Goal: Transaction & Acquisition: Purchase product/service

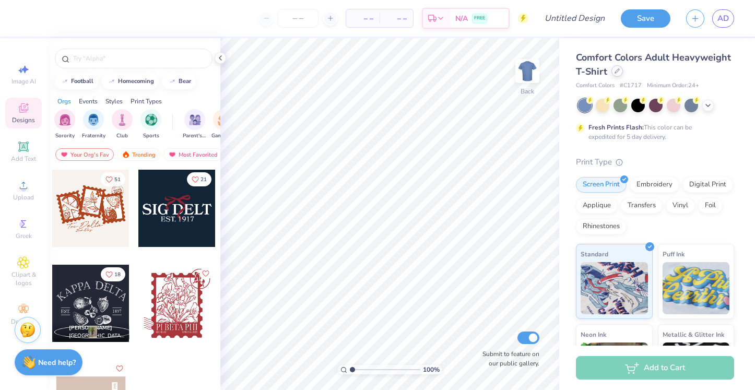
click at [612, 74] on div at bounding box center [616, 70] width 11 height 11
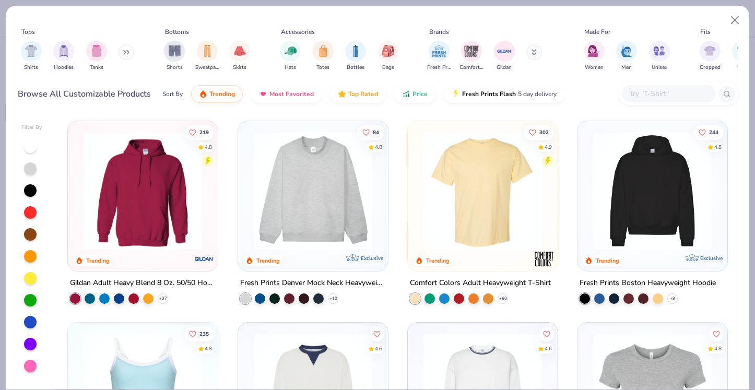
click at [28, 341] on div at bounding box center [30, 344] width 13 height 13
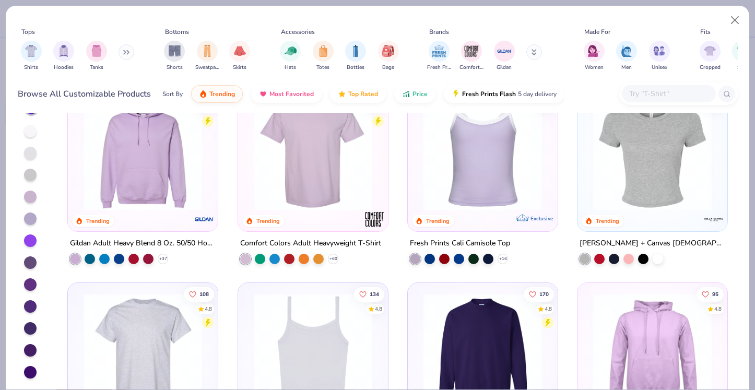
click at [321, 181] on img at bounding box center [312, 151] width 129 height 118
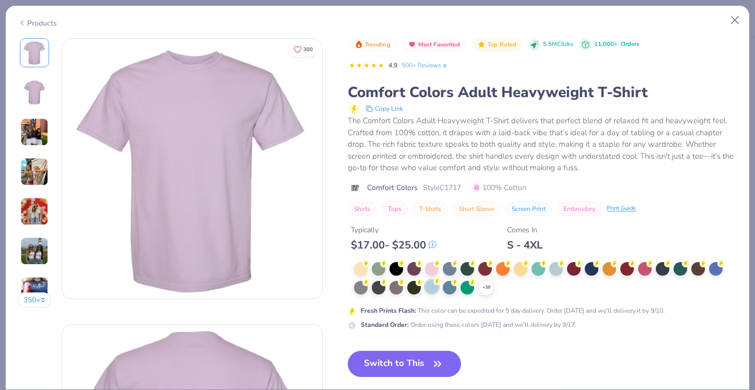
click at [430, 287] on div at bounding box center [432, 287] width 14 height 14
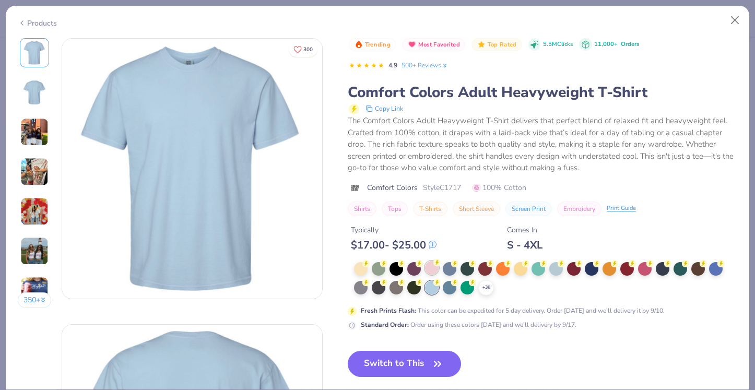
click at [370, 264] on circle at bounding box center [365, 263] width 7 height 7
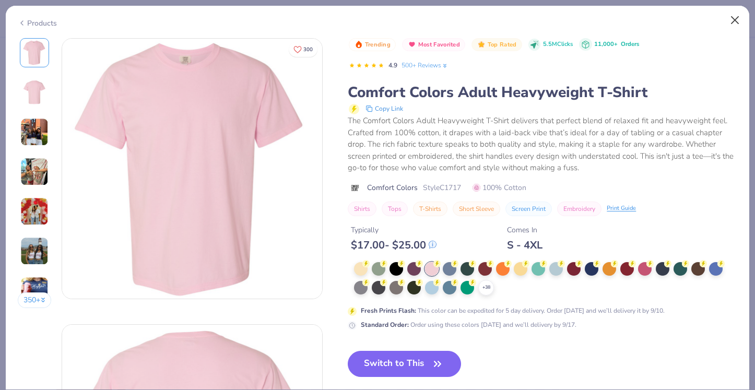
click at [736, 18] on button "Close" at bounding box center [735, 20] width 20 height 20
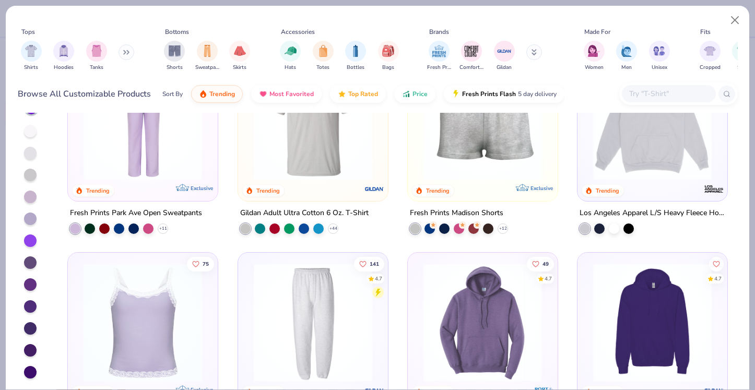
scroll to position [182, 0]
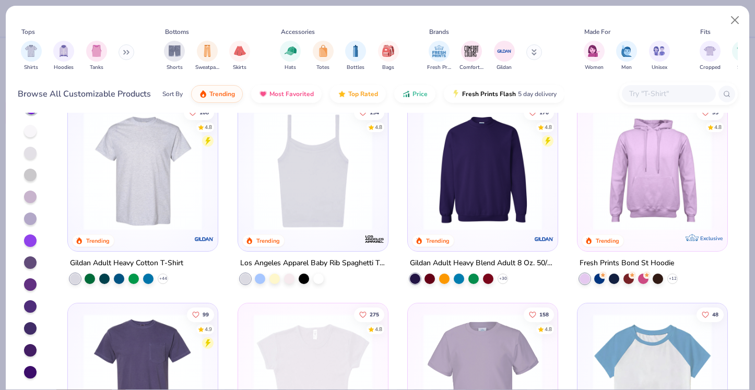
click at [317, 201] on img at bounding box center [312, 171] width 129 height 118
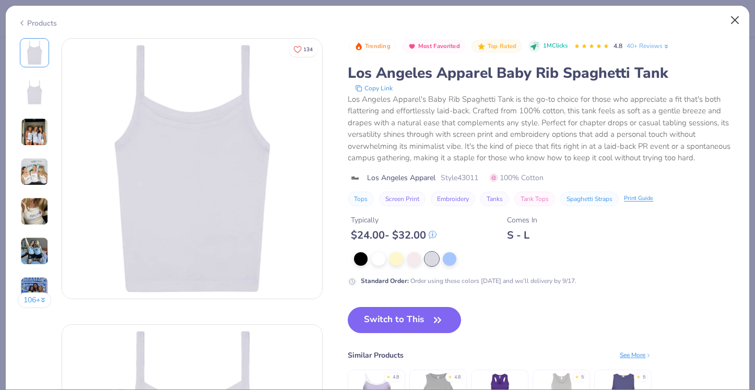
click at [732, 23] on button "Close" at bounding box center [735, 20] width 20 height 20
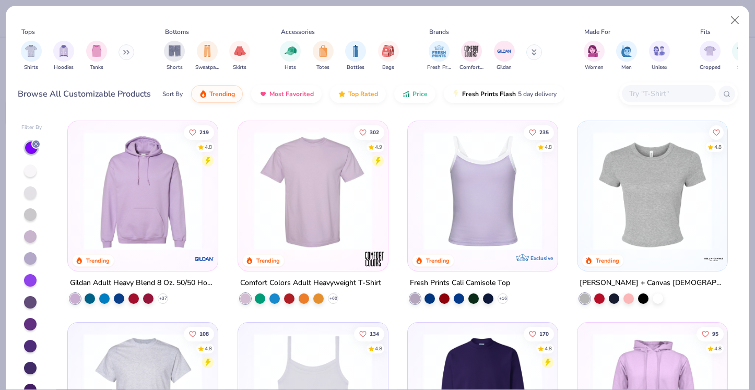
click at [462, 196] on img at bounding box center [482, 191] width 129 height 118
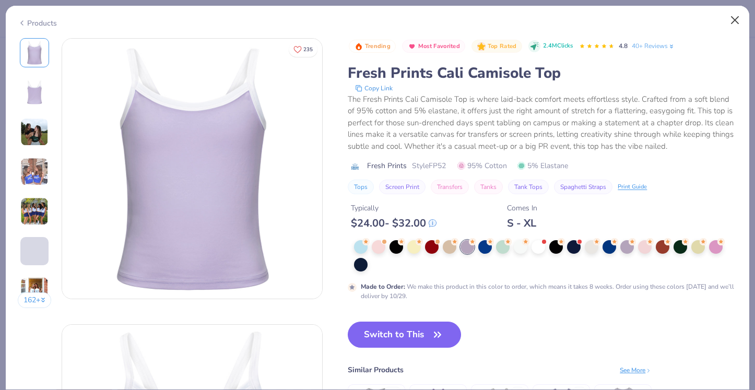
click at [728, 17] on button "Close" at bounding box center [735, 20] width 20 height 20
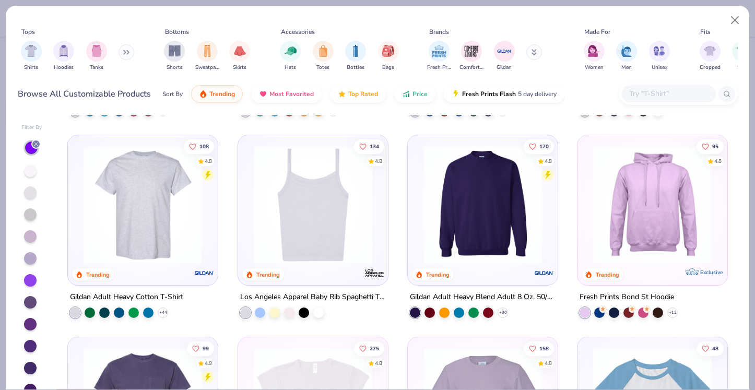
scroll to position [195, 0]
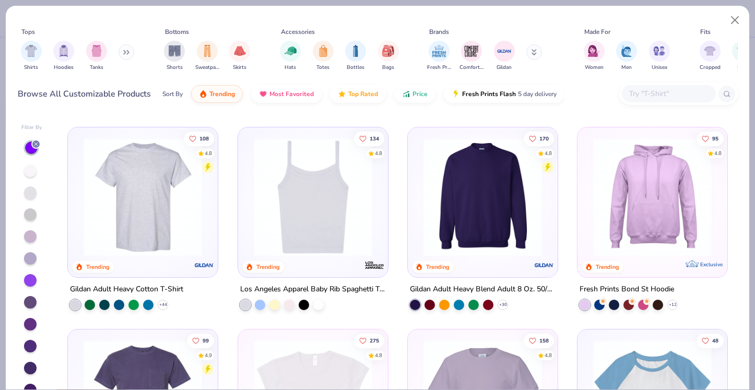
click at [182, 231] on img at bounding box center [142, 197] width 129 height 118
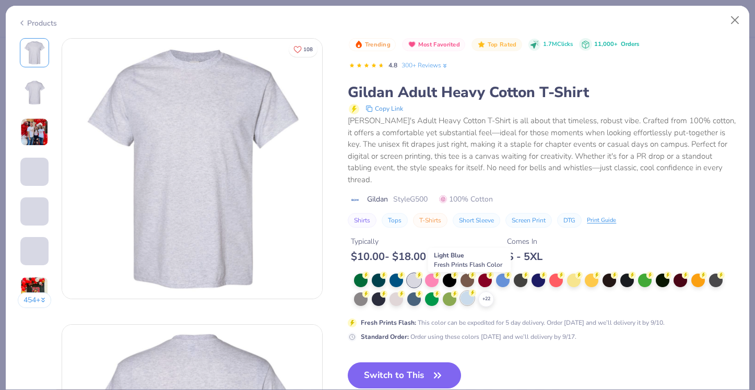
click at [466, 291] on div at bounding box center [467, 298] width 14 height 14
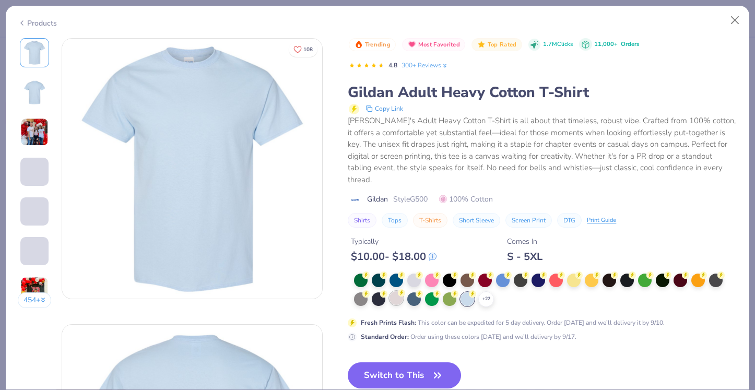
click at [397, 291] on div at bounding box center [396, 298] width 14 height 14
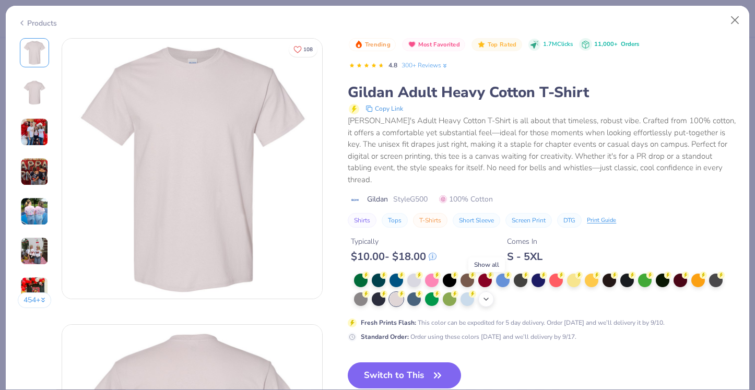
click at [483, 295] on icon at bounding box center [486, 299] width 8 height 8
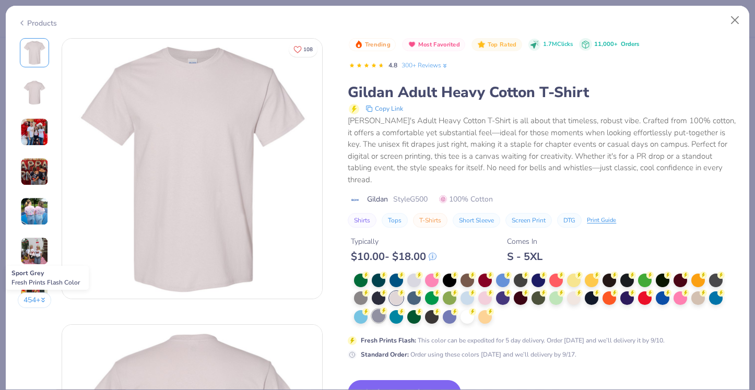
click at [375, 309] on div at bounding box center [379, 316] width 14 height 14
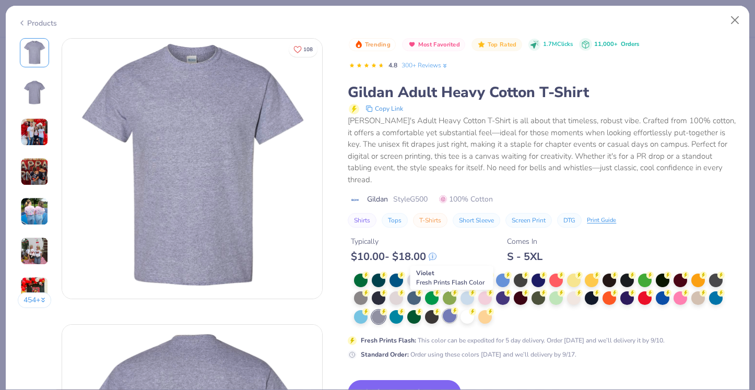
click at [447, 309] on div at bounding box center [450, 316] width 14 height 14
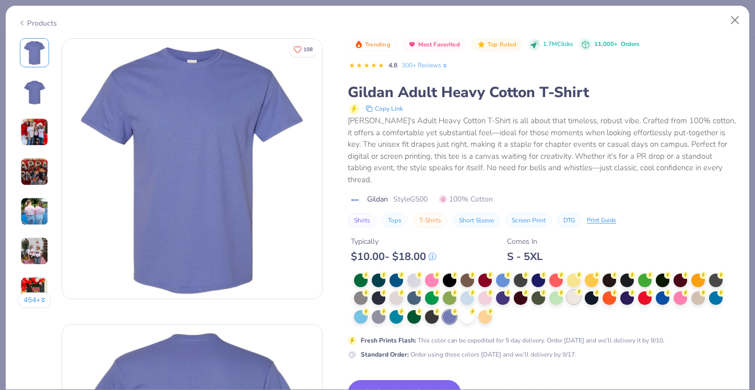
click at [569, 290] on div at bounding box center [574, 297] width 14 height 14
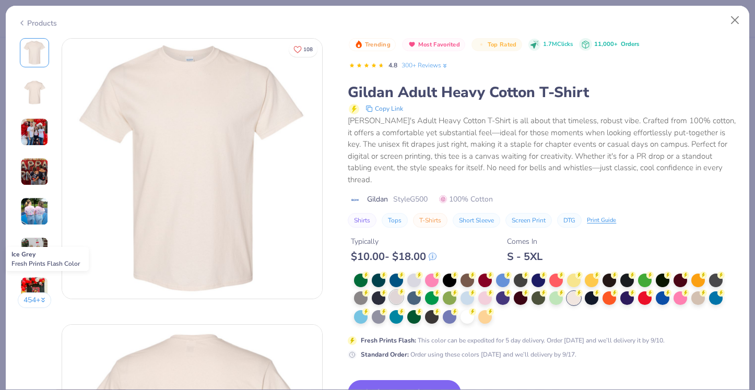
click at [394, 290] on div at bounding box center [396, 297] width 14 height 14
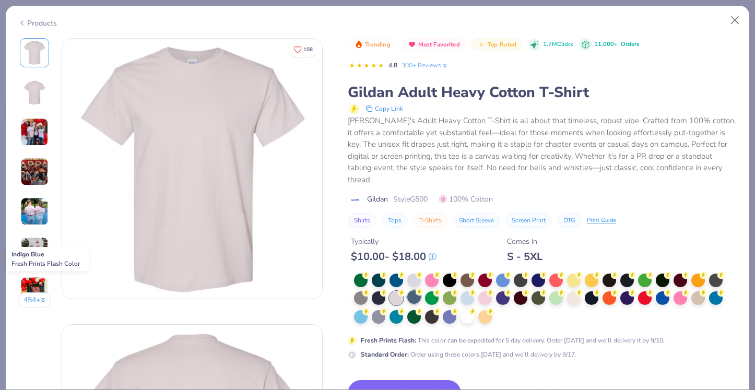
click at [420, 290] on div at bounding box center [414, 297] width 14 height 14
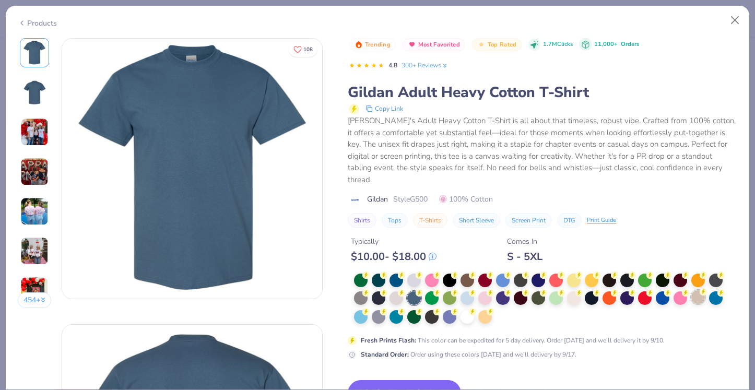
click at [698, 290] on div at bounding box center [698, 297] width 14 height 14
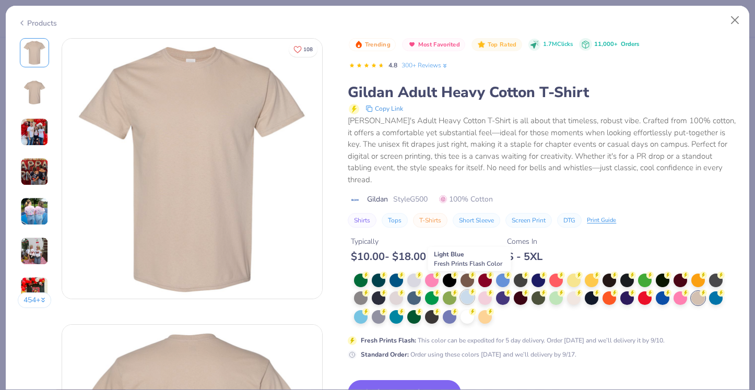
click at [468, 290] on div at bounding box center [467, 297] width 14 height 14
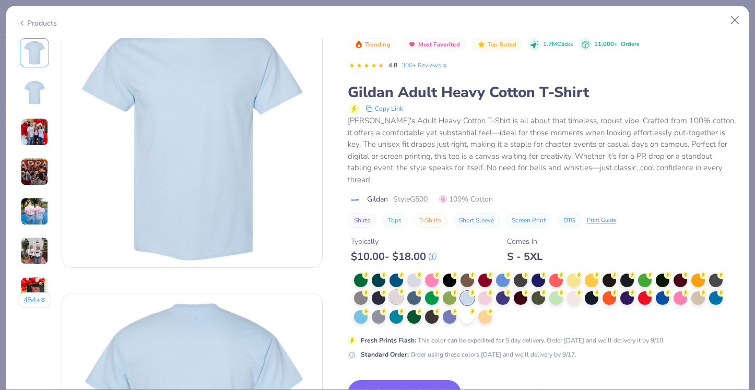
scroll to position [3, 0]
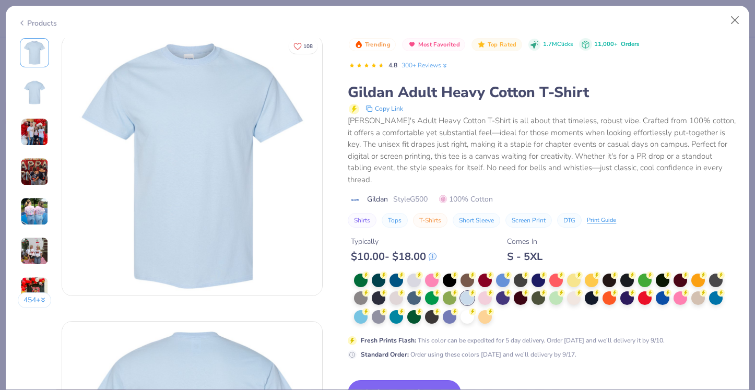
click at [437, 386] on icon "button" at bounding box center [437, 393] width 15 height 15
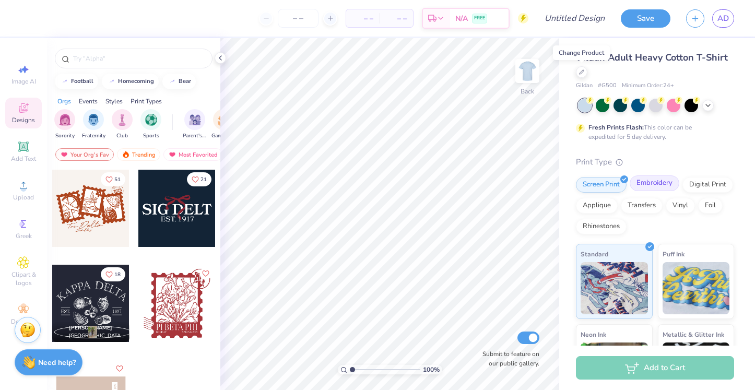
click at [640, 183] on div "Embroidery" at bounding box center [654, 183] width 50 height 16
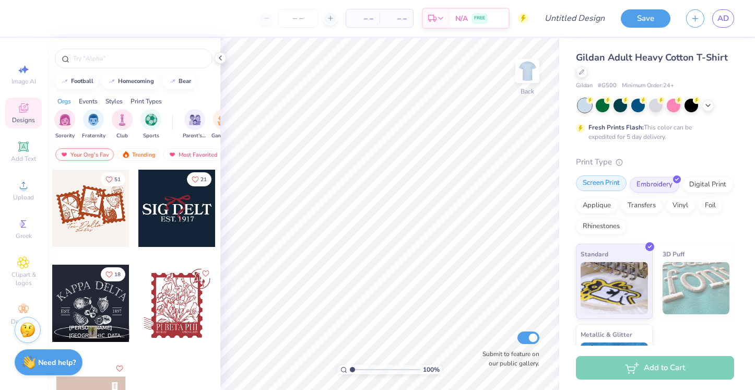
click at [609, 178] on div "Screen Print" at bounding box center [601, 183] width 51 height 16
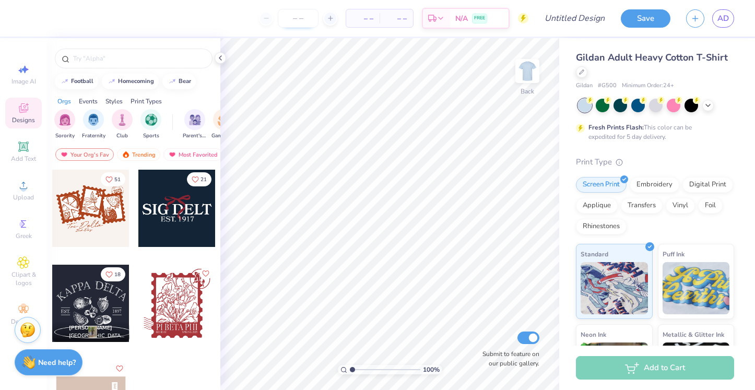
click at [294, 22] on input "number" at bounding box center [298, 18] width 41 height 19
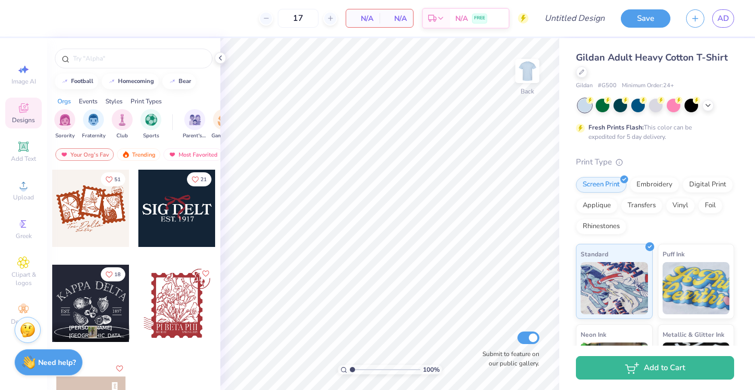
type input "17"
click at [18, 193] on div "Upload" at bounding box center [23, 190] width 37 height 31
click at [14, 193] on span "Upload" at bounding box center [23, 197] width 21 height 8
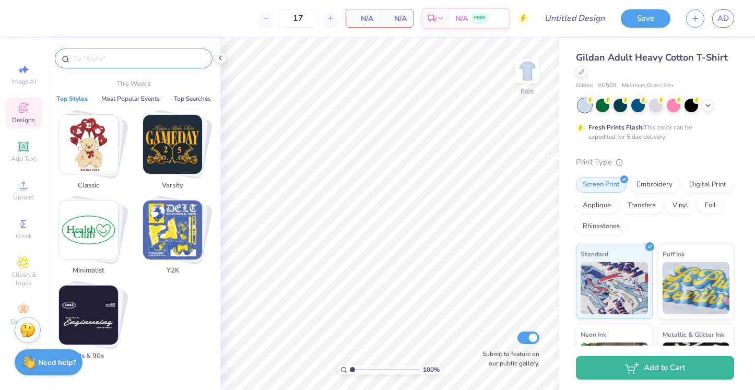
click at [100, 62] on input "text" at bounding box center [139, 58] width 134 height 10
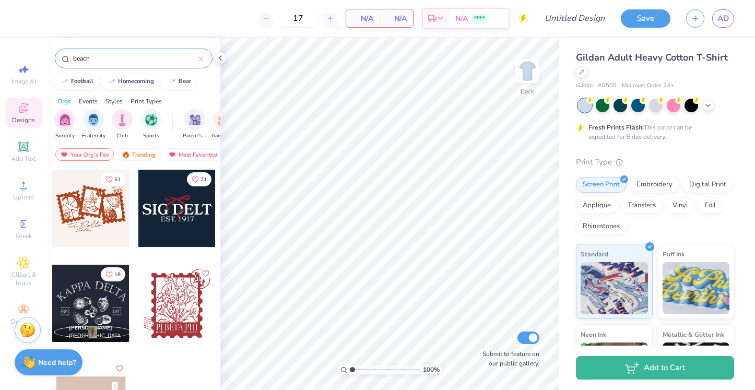
type input "beach"
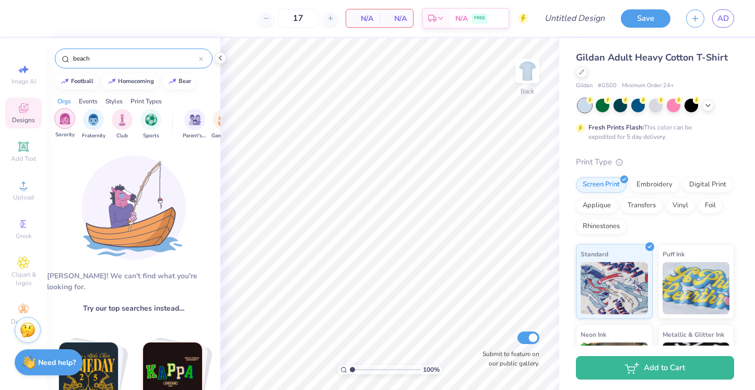
click at [67, 124] on img "filter for Sorority" at bounding box center [65, 119] width 12 height 12
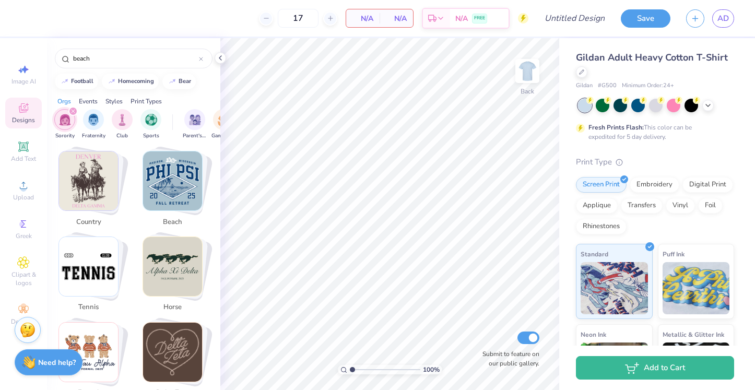
scroll to position [698, 0]
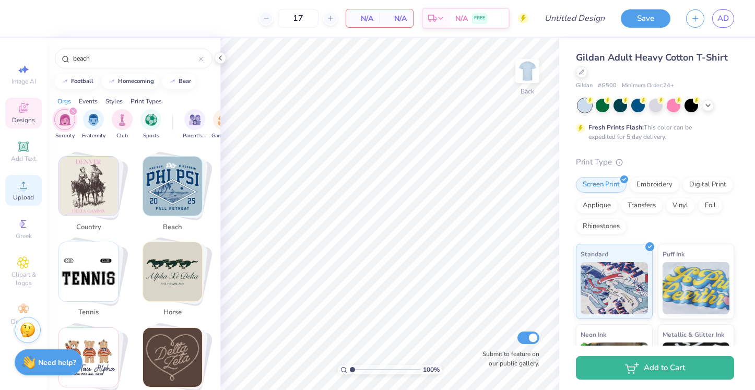
click at [17, 194] on span "Upload" at bounding box center [23, 197] width 21 height 8
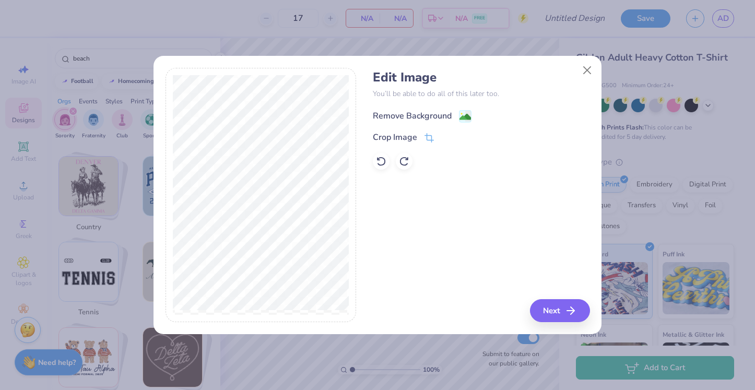
click at [456, 113] on div "Remove Background" at bounding box center [422, 116] width 99 height 13
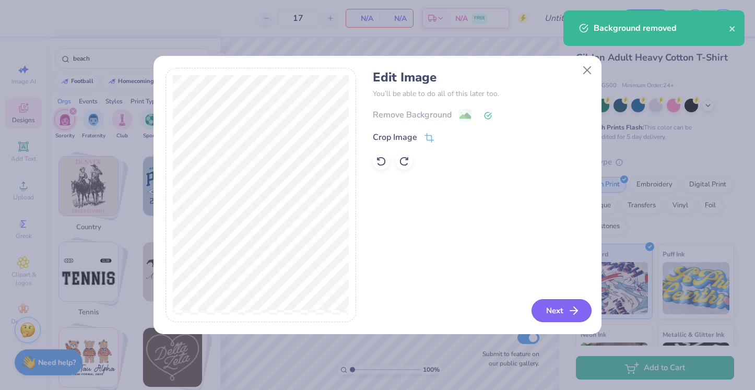
click at [574, 306] on icon "button" at bounding box center [573, 310] width 13 height 13
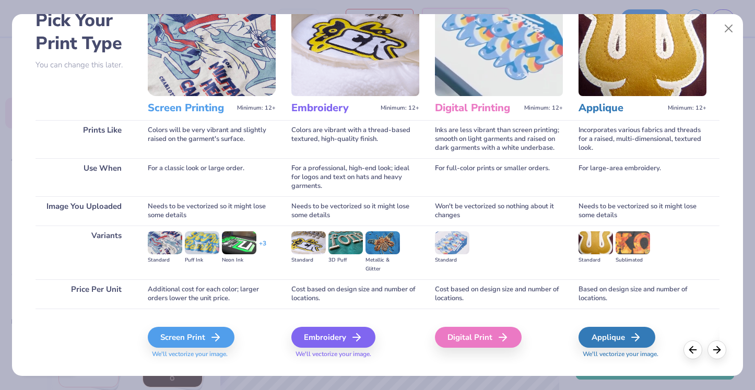
scroll to position [65, 0]
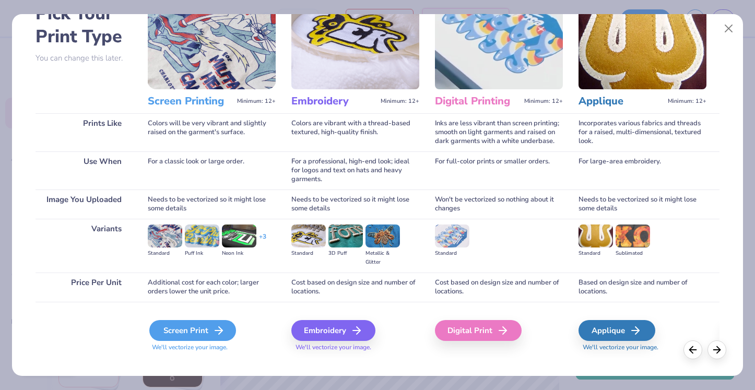
click at [184, 327] on div "Screen Print" at bounding box center [192, 330] width 87 height 21
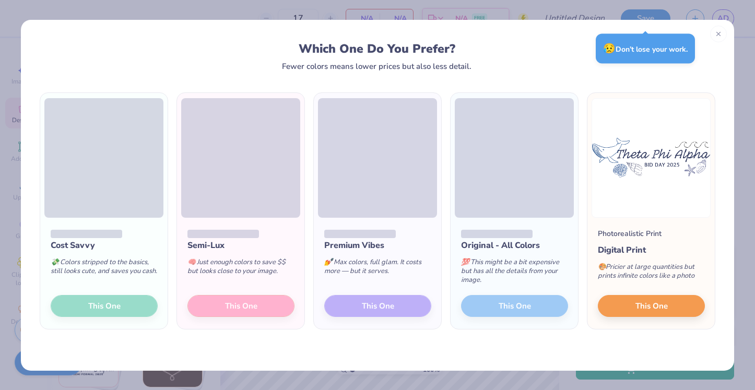
click at [127, 313] on div "Cost Savvy 💸 Colors stripped to the basics, still looks cute, and saves you cas…" at bounding box center [103, 274] width 127 height 112
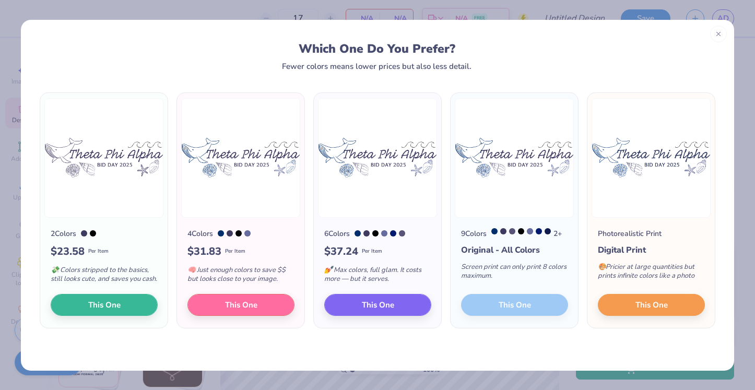
click at [719, 42] on div "Which One Do You Prefer? Fewer colors means lower prices but also less detail." at bounding box center [377, 45] width 713 height 51
click at [718, 36] on div at bounding box center [718, 32] width 17 height 17
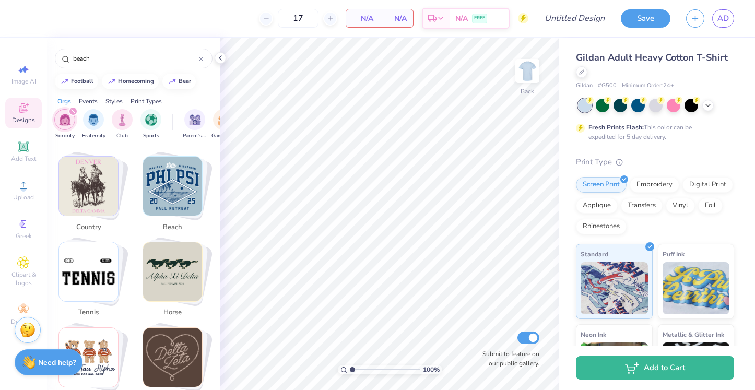
scroll to position [0, 0]
